Goal: Transaction & Acquisition: Download file/media

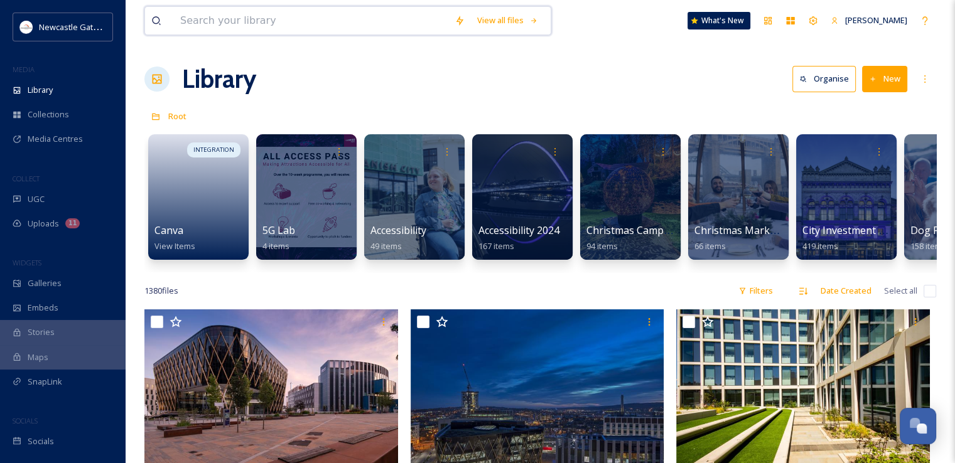
click at [214, 14] on input at bounding box center [311, 21] width 274 height 28
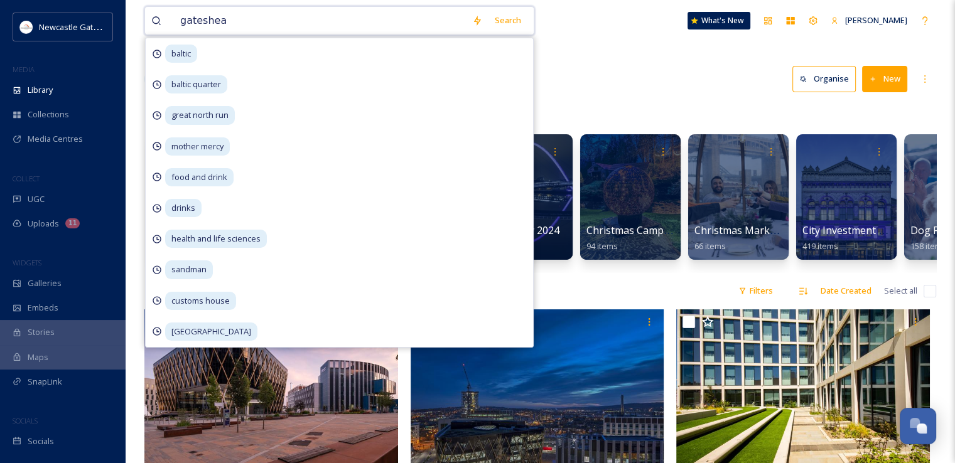
type input "gateshead"
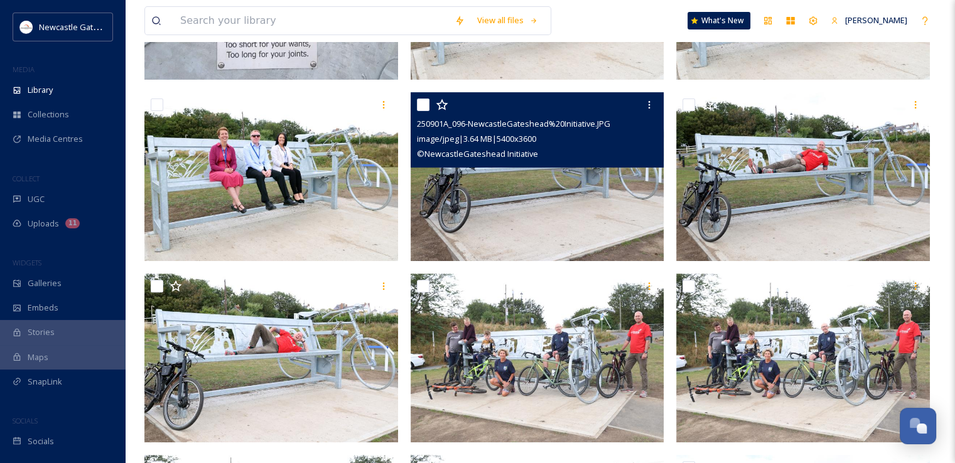
scroll to position [185, 0]
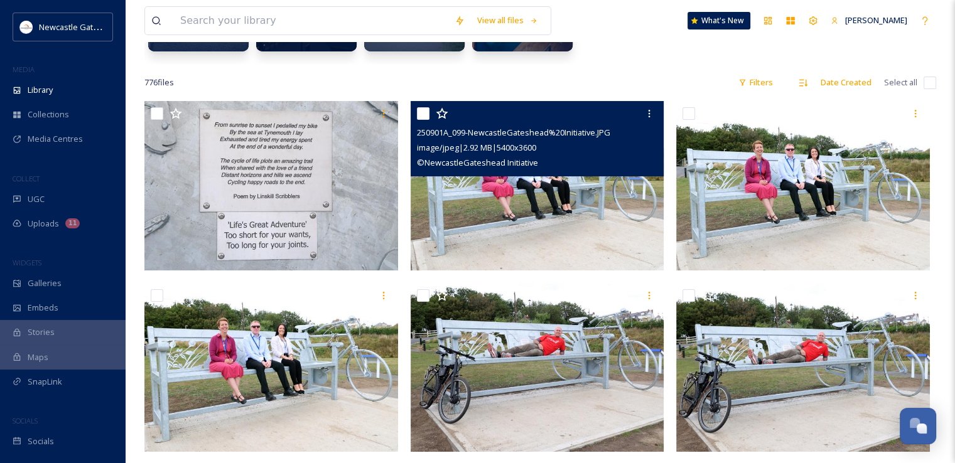
click at [565, 239] on img at bounding box center [538, 186] width 254 height 170
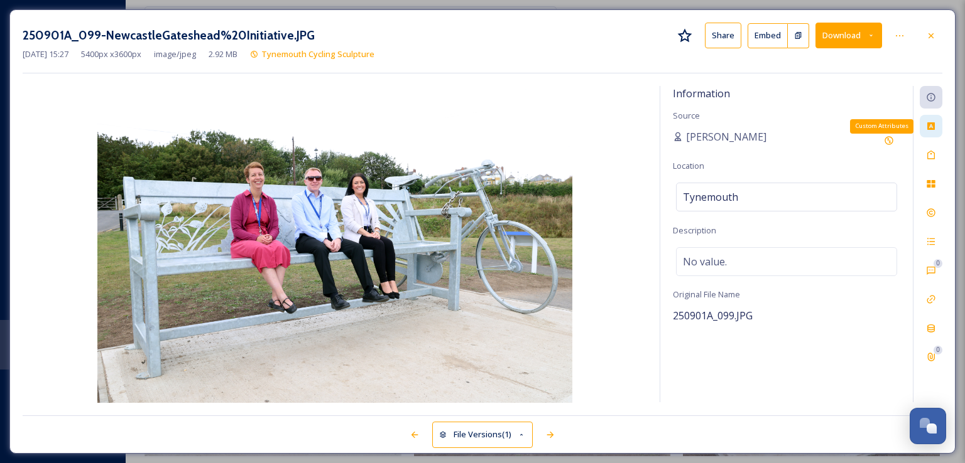
click at [929, 129] on icon at bounding box center [931, 126] width 8 height 8
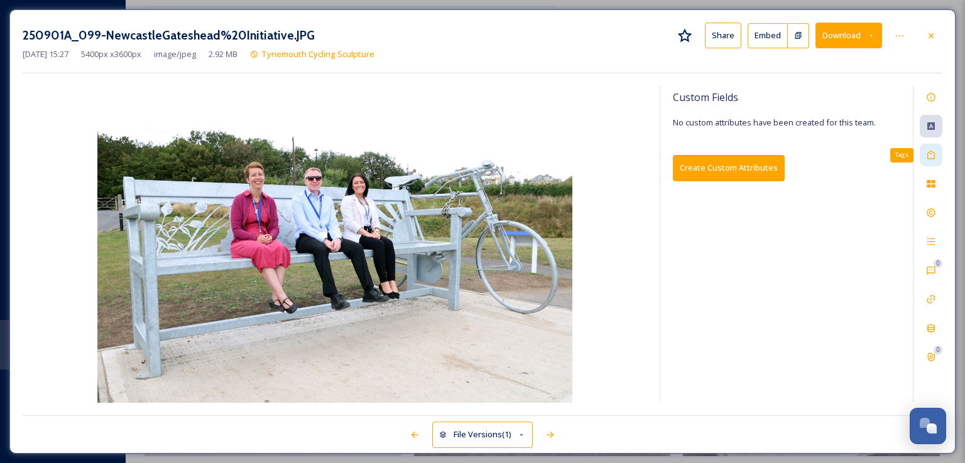
click at [934, 152] on icon at bounding box center [931, 155] width 8 height 9
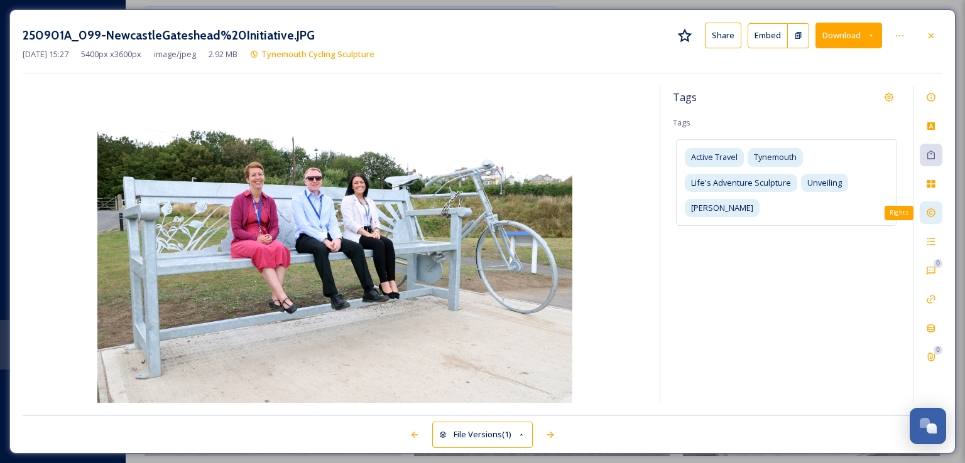
click at [932, 208] on icon at bounding box center [931, 213] width 10 height 10
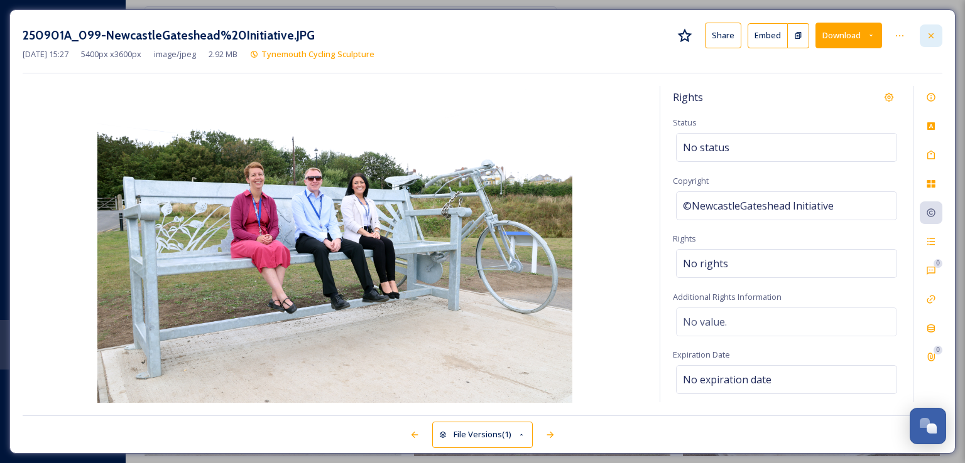
click at [935, 38] on icon at bounding box center [931, 36] width 10 height 10
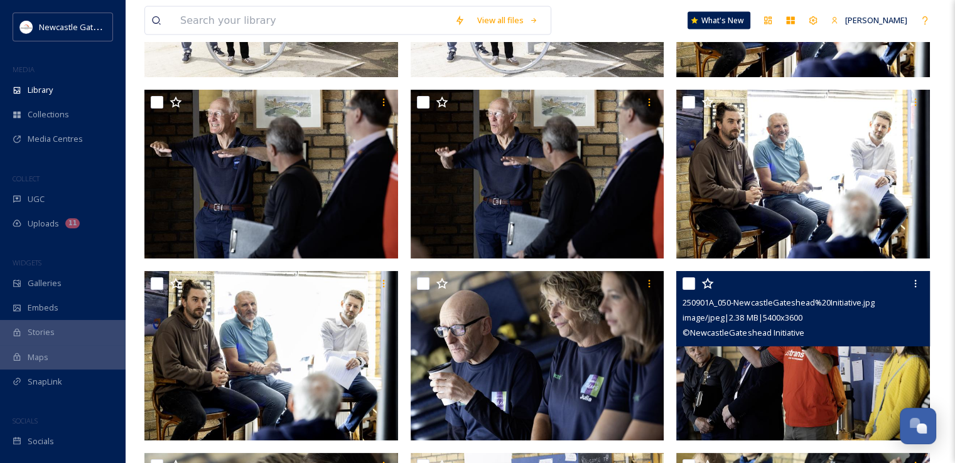
scroll to position [2908, 0]
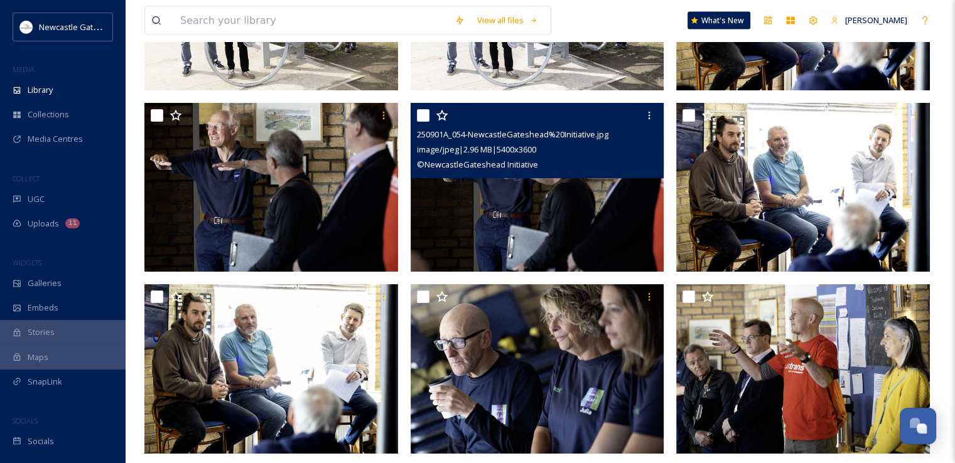
click at [592, 195] on img at bounding box center [538, 188] width 254 height 170
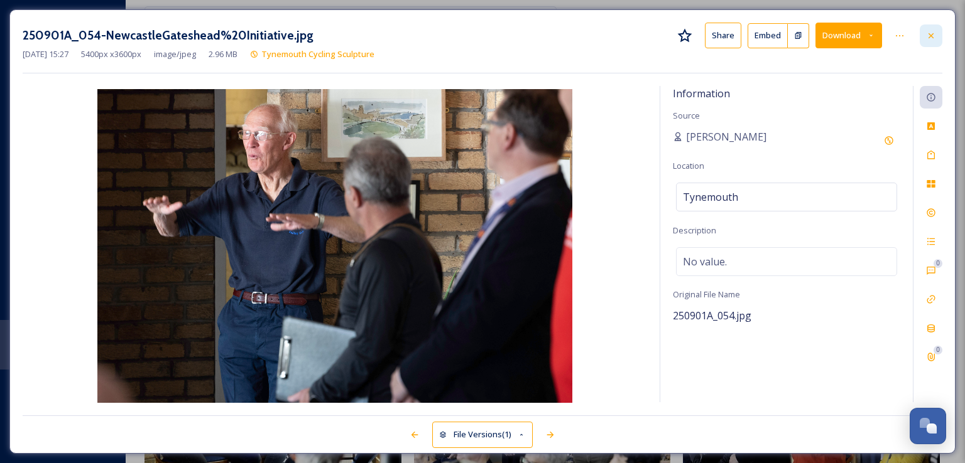
click at [935, 33] on icon at bounding box center [931, 36] width 10 height 10
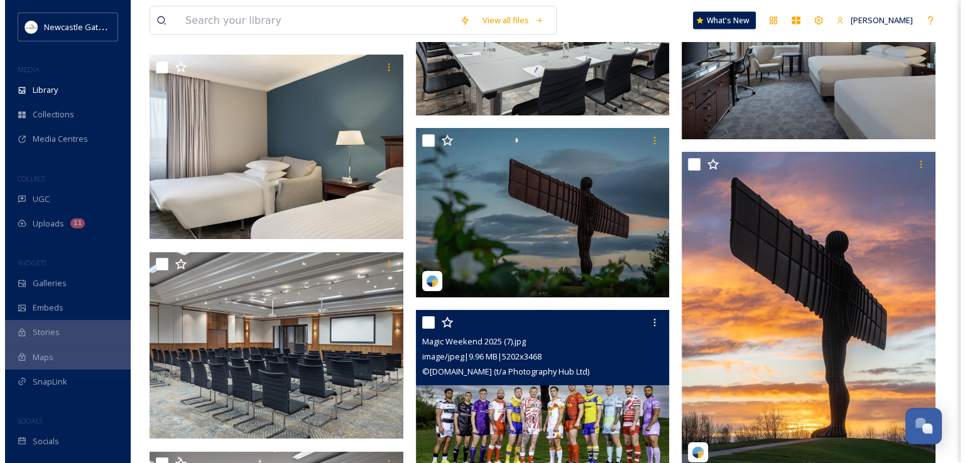
scroll to position [7129, 0]
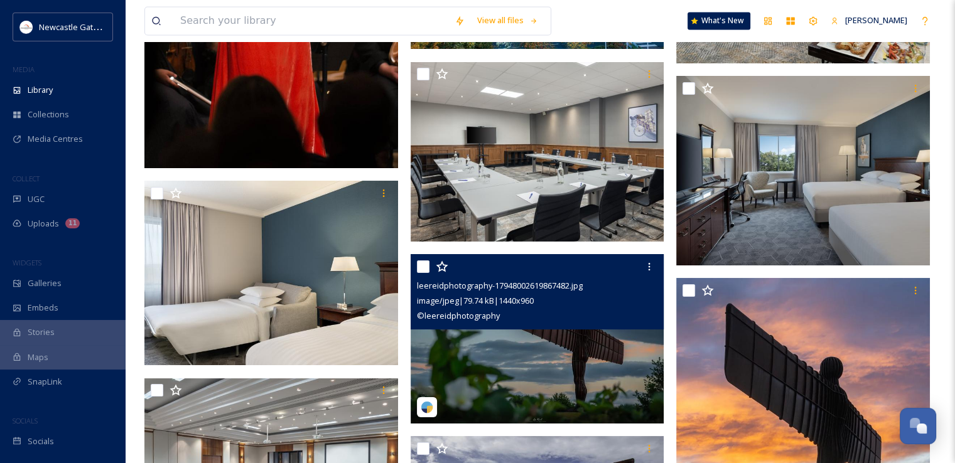
click at [587, 305] on div "image/jpeg | 79.74 kB | 1440 x 960" at bounding box center [539, 300] width 244 height 15
click at [580, 360] on img at bounding box center [538, 339] width 254 height 170
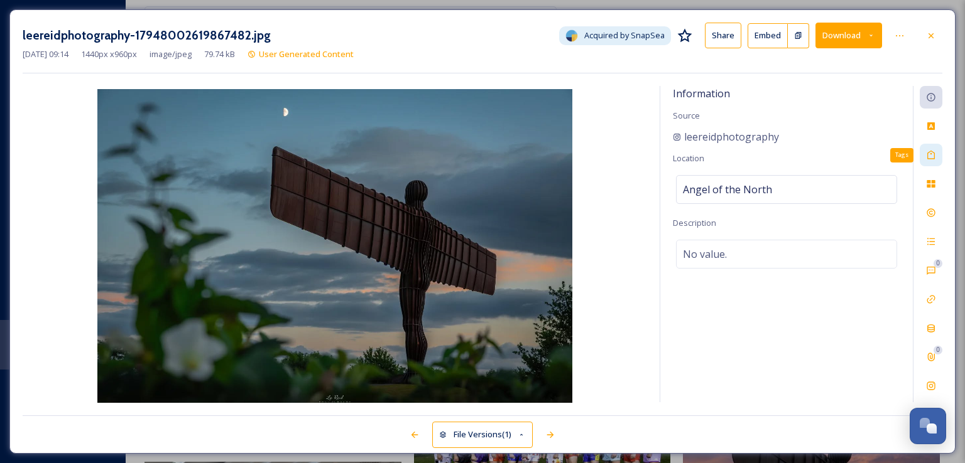
click at [935, 156] on icon at bounding box center [931, 155] width 10 height 10
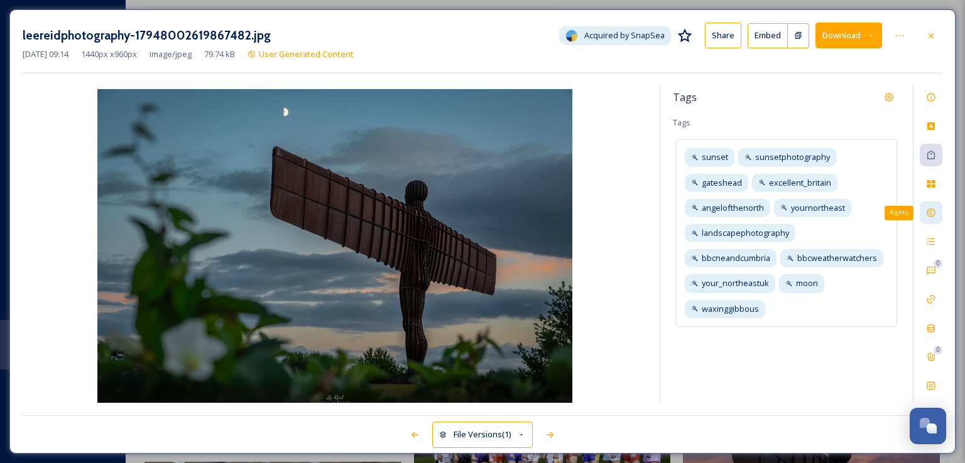
click at [926, 208] on icon at bounding box center [931, 213] width 10 height 10
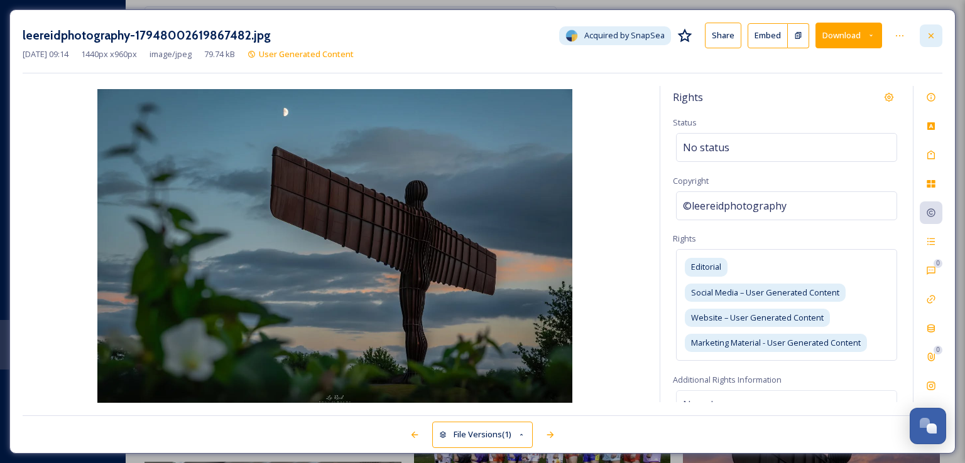
click at [928, 30] on div at bounding box center [930, 35] width 23 height 23
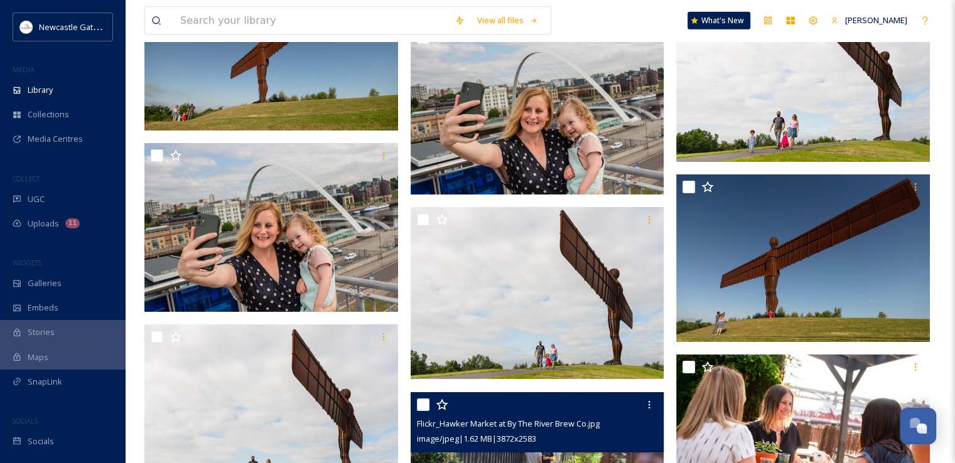
scroll to position [23071, 0]
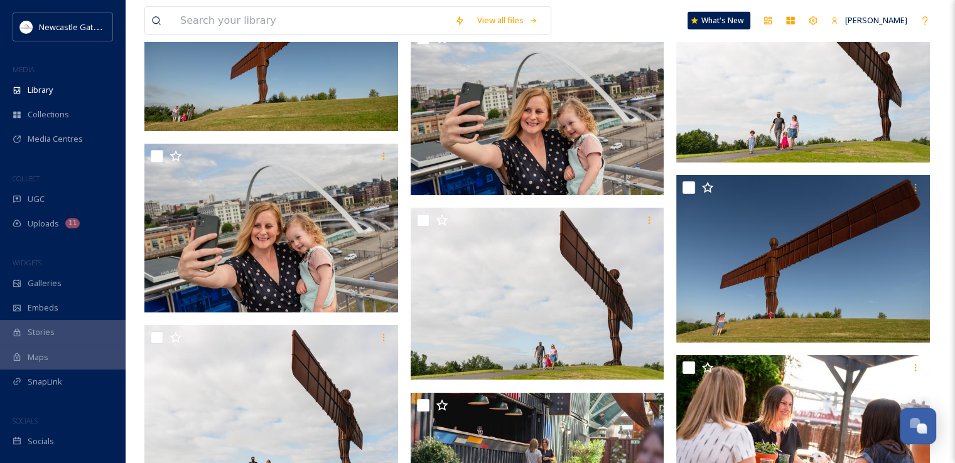
click at [345, 91] on img at bounding box center [271, 43] width 254 height 176
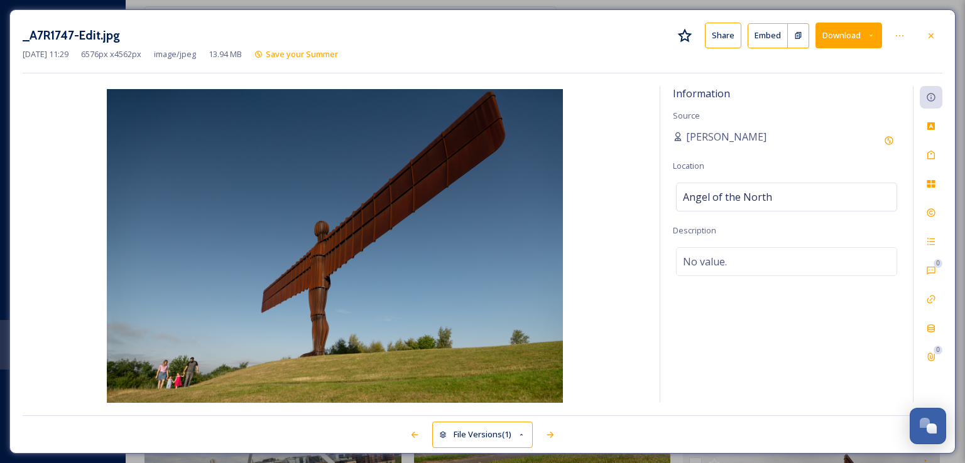
scroll to position [23147, 0]
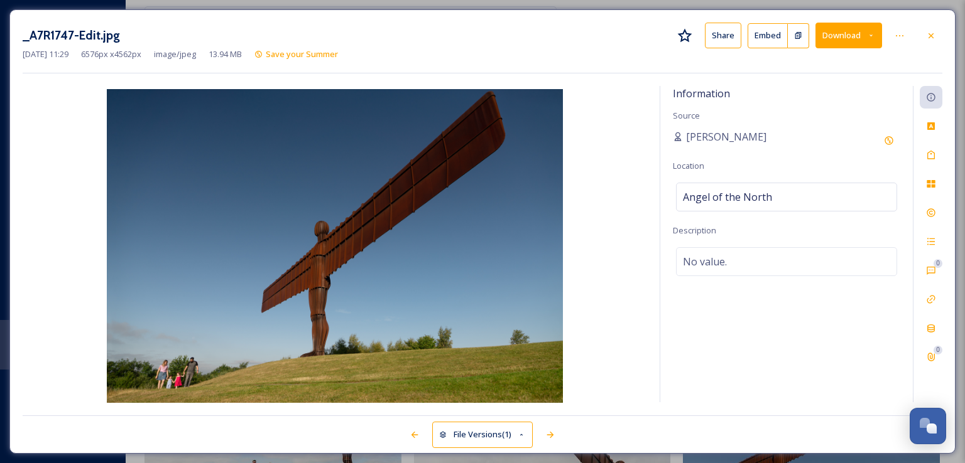
click at [879, 25] on button "Download" at bounding box center [848, 36] width 67 height 26
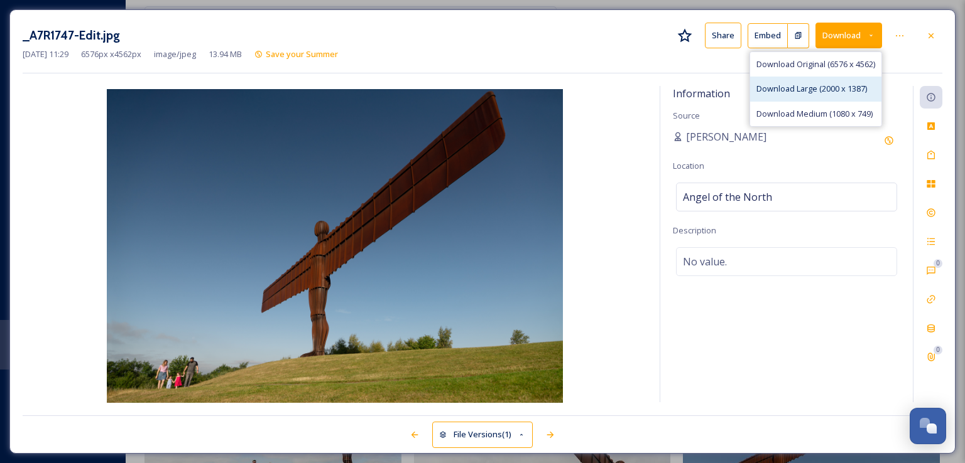
click at [815, 91] on span "Download Large (2000 x 1387)" at bounding box center [811, 89] width 111 height 12
